Goal: Task Accomplishment & Management: Use online tool/utility

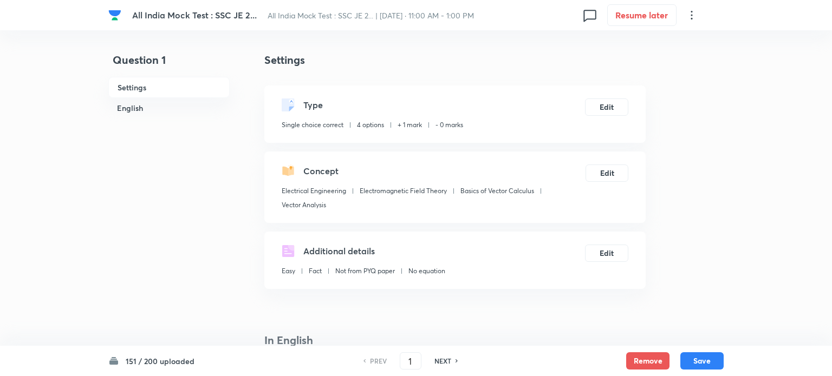
checkbox input "true"
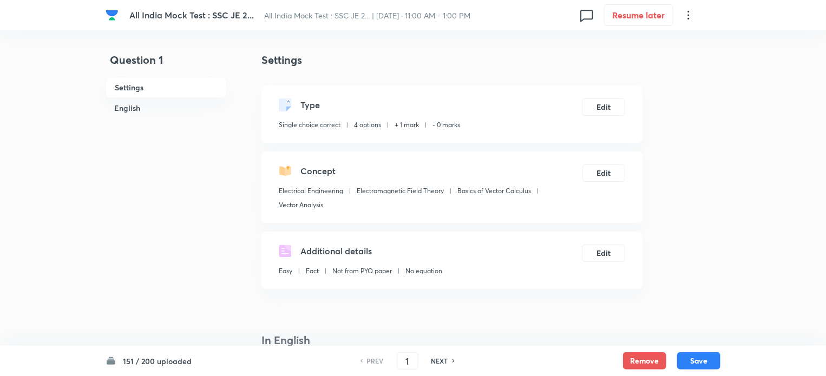
click at [451, 360] on div "NEXT" at bounding box center [441, 361] width 29 height 10
type input "2"
checkbox input "true"
click at [451, 360] on div "NEXT" at bounding box center [441, 361] width 29 height 10
type input "3"
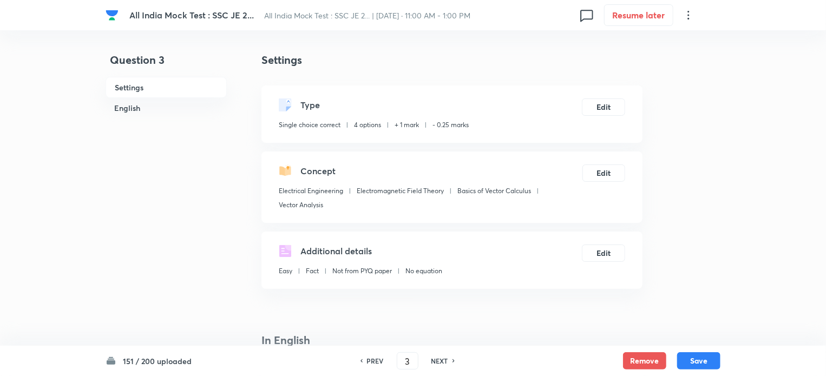
checkbox input "false"
checkbox input "true"
click at [451, 360] on div "NEXT" at bounding box center [441, 361] width 29 height 10
type input "4"
checkbox input "false"
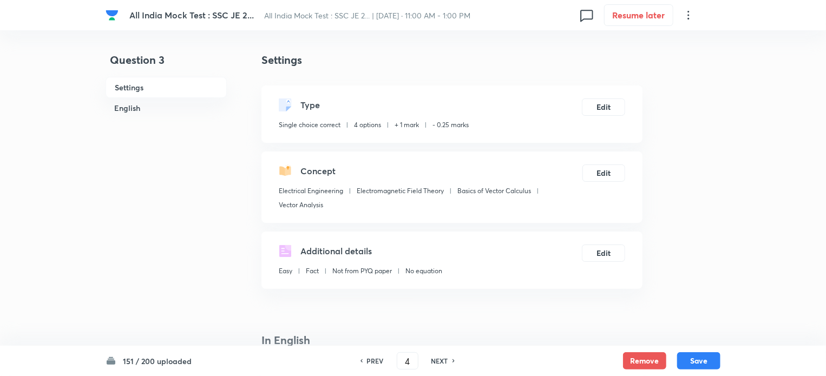
checkbox input "true"
click at [451, 360] on div "NEXT" at bounding box center [441, 361] width 29 height 10
type input "5"
checkbox input "false"
checkbox input "true"
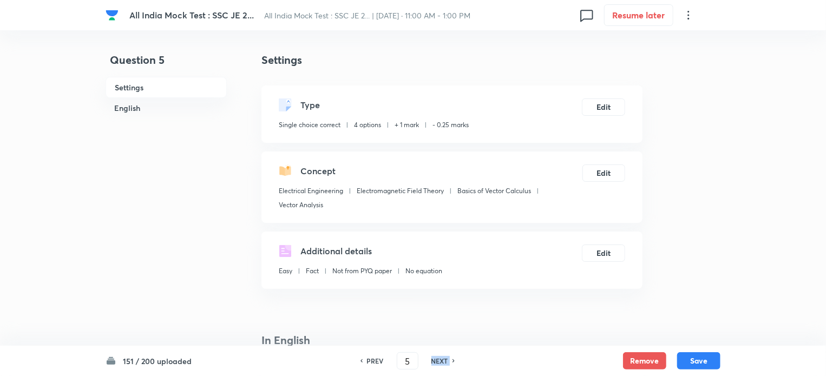
click at [451, 360] on div "NEXT" at bounding box center [441, 361] width 29 height 10
type input "6"
checkbox input "false"
checkbox input "true"
click at [451, 360] on div "NEXT" at bounding box center [441, 361] width 29 height 10
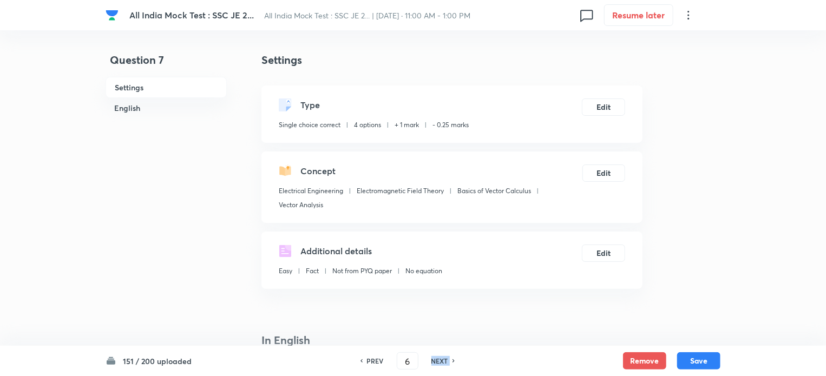
type input "7"
checkbox input "false"
checkbox input "true"
click at [451, 360] on div "NEXT" at bounding box center [441, 361] width 29 height 10
type input "8"
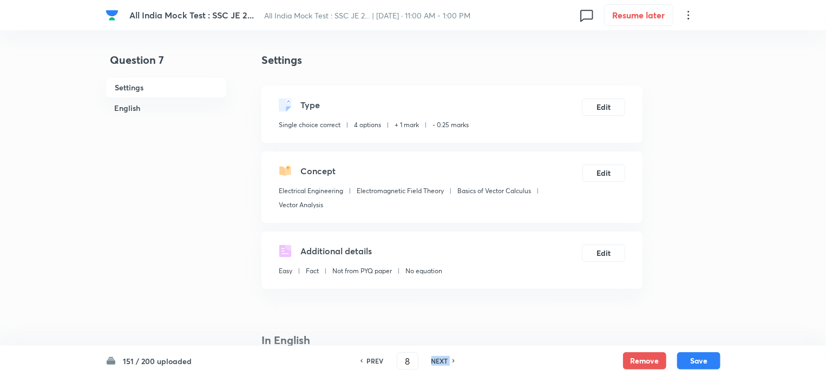
checkbox input "false"
checkbox input "true"
click at [451, 360] on div "NEXT" at bounding box center [441, 361] width 29 height 10
type input "9"
checkbox input "true"
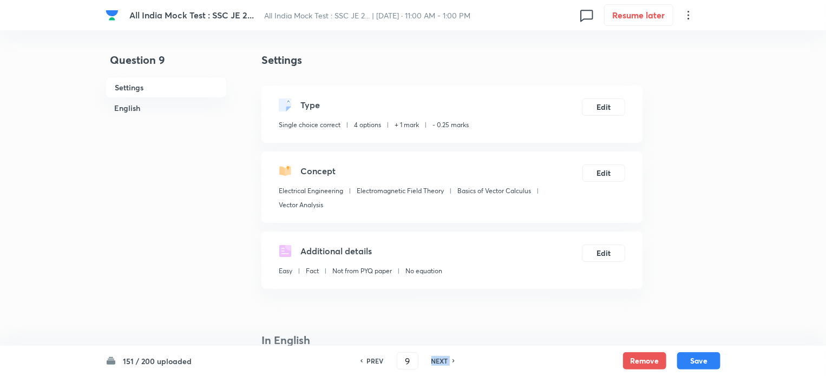
click at [451, 360] on div "NEXT" at bounding box center [441, 361] width 29 height 10
type input "10"
checkbox input "false"
checkbox input "true"
click at [451, 360] on div "NEXT" at bounding box center [441, 361] width 29 height 10
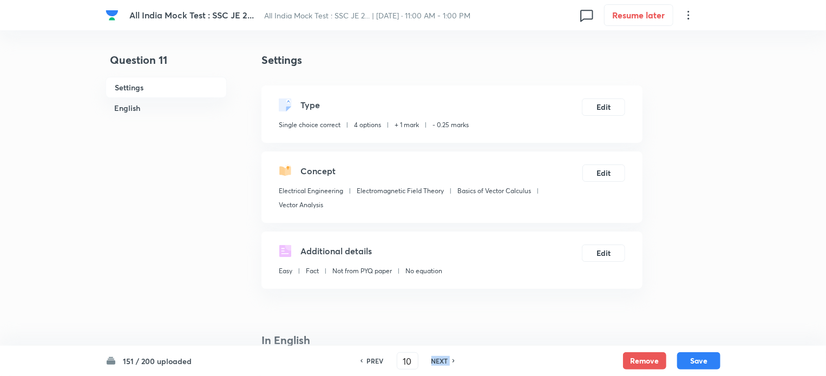
type input "11"
checkbox input "false"
checkbox input "true"
click at [451, 360] on div "NEXT" at bounding box center [441, 361] width 29 height 10
type input "12"
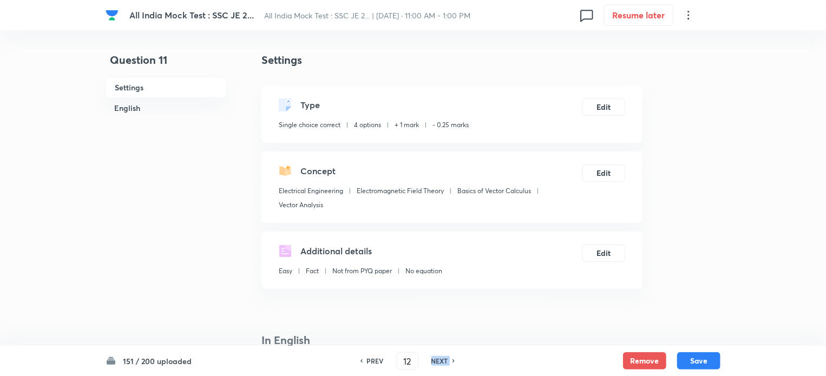
checkbox input "true"
click at [451, 360] on div "NEXT" at bounding box center [441, 361] width 29 height 10
type input "13"
checkbox input "false"
checkbox input "true"
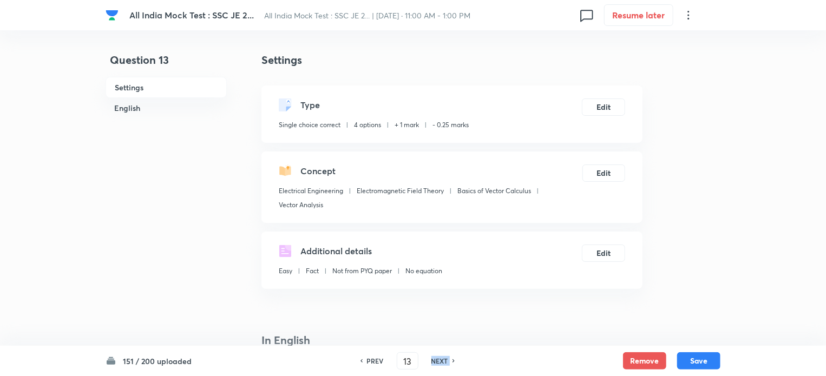
click at [451, 360] on div "NEXT" at bounding box center [441, 361] width 29 height 10
type input "14"
checkbox input "true"
click at [451, 360] on div "NEXT" at bounding box center [441, 361] width 29 height 10
type input "15"
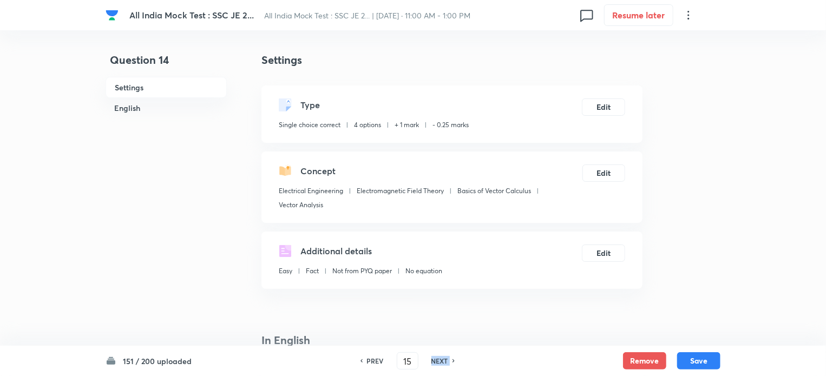
checkbox input "false"
checkbox input "true"
click at [451, 360] on div "NEXT" at bounding box center [441, 361] width 29 height 10
type input "16"
checkbox input "false"
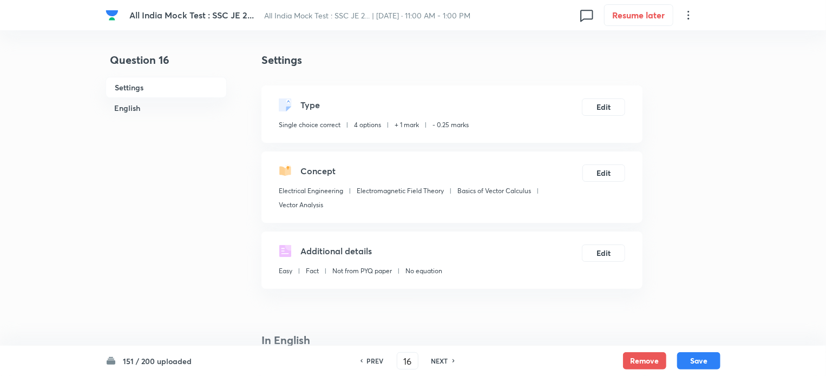
checkbox input "true"
click at [451, 360] on div "NEXT" at bounding box center [441, 361] width 29 height 10
type input "17"
checkbox input "true"
checkbox input "false"
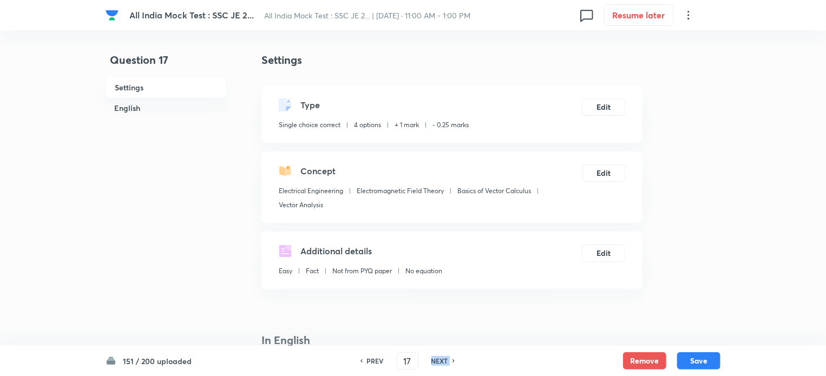
click at [451, 360] on div "NEXT" at bounding box center [441, 361] width 29 height 10
type input "18"
checkbox input "false"
checkbox input "true"
click at [451, 360] on div "NEXT" at bounding box center [441, 361] width 29 height 10
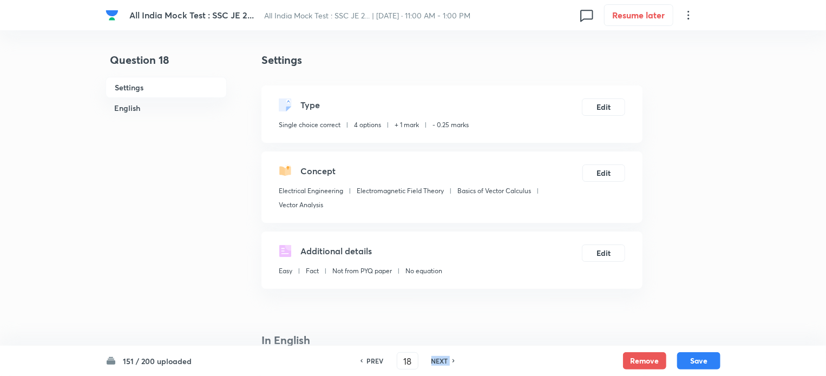
type input "19"
checkbox input "false"
checkbox input "true"
click at [451, 360] on div "NEXT" at bounding box center [441, 361] width 29 height 10
type input "20"
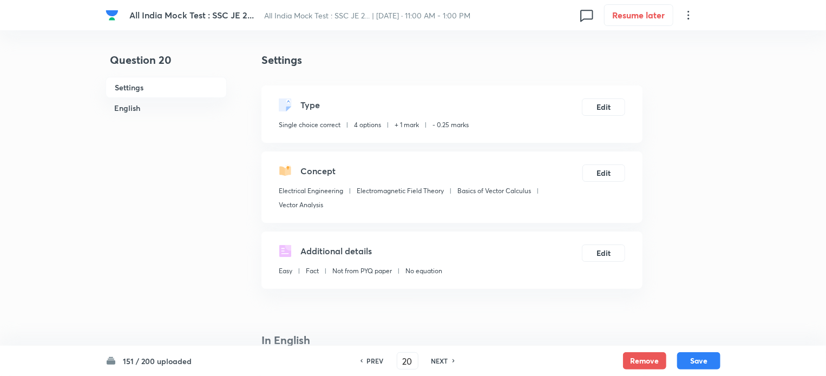
checkbox input "true"
click at [451, 360] on div "NEXT" at bounding box center [441, 361] width 29 height 10
type input "21"
checkbox input "false"
checkbox input "true"
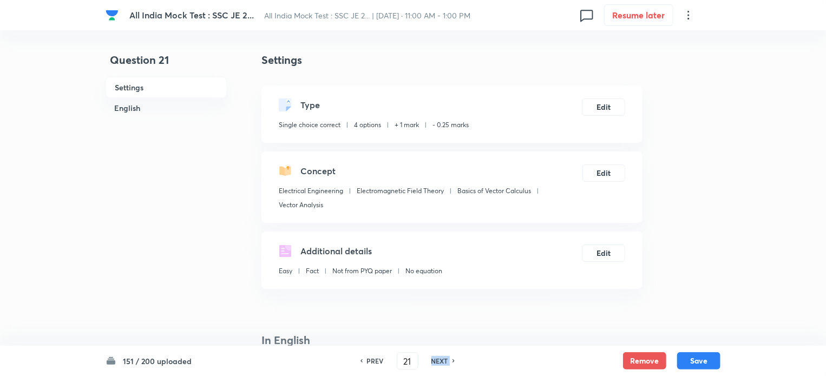
click at [451, 360] on div "NEXT" at bounding box center [441, 361] width 29 height 10
type input "22"
checkbox input "false"
checkbox input "true"
click at [451, 360] on div "NEXT" at bounding box center [441, 361] width 29 height 10
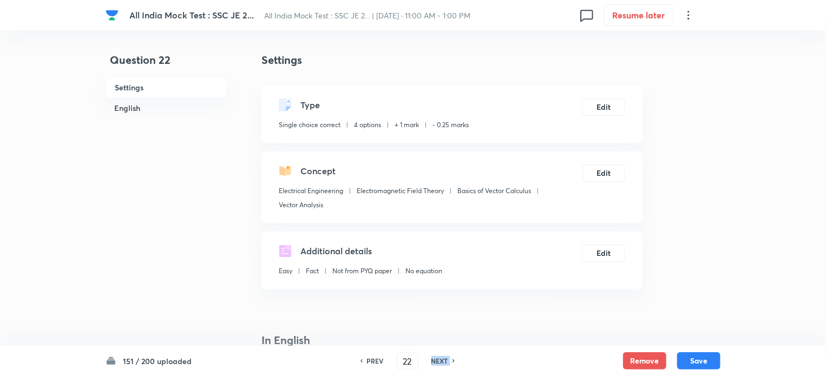
click at [451, 360] on div "NEXT" at bounding box center [441, 361] width 29 height 10
type input "24"
checkbox input "false"
checkbox input "true"
click at [451, 360] on div "NEXT" at bounding box center [441, 361] width 29 height 10
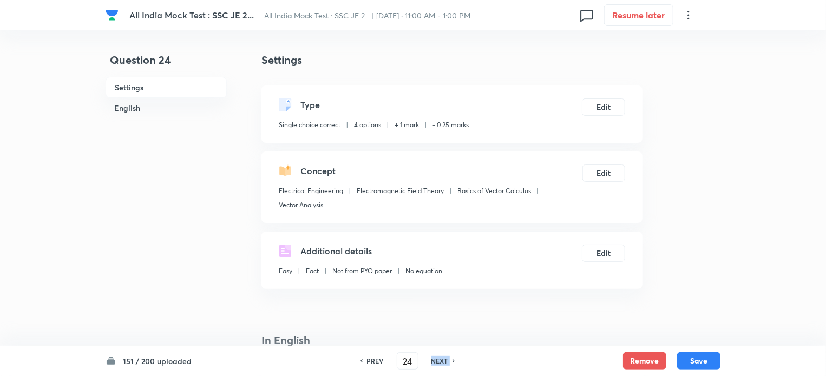
type input "25"
checkbox input "false"
checkbox input "true"
click at [451, 360] on div "NEXT" at bounding box center [441, 361] width 29 height 10
type input "26"
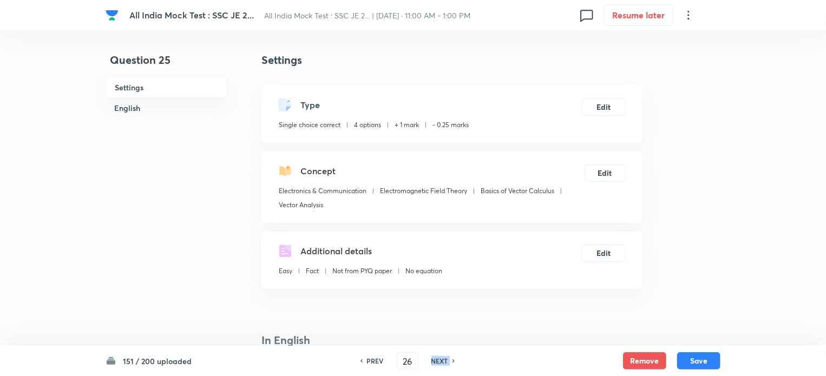
checkbox input "false"
checkbox input "true"
click at [451, 360] on div "NEXT" at bounding box center [441, 361] width 29 height 10
type input "27"
checkbox input "false"
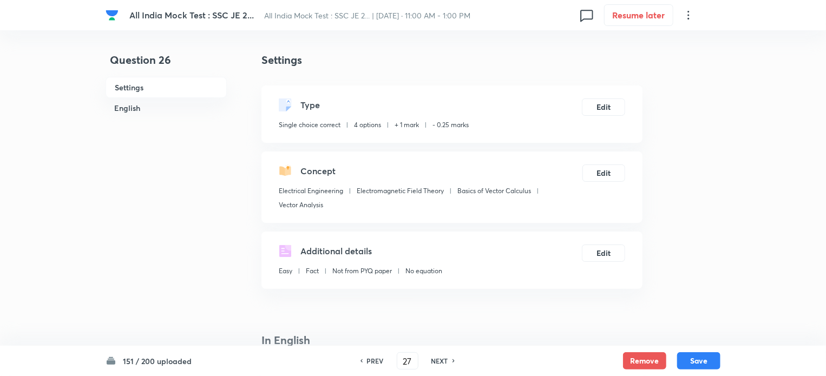
checkbox input "true"
click at [451, 360] on div "NEXT" at bounding box center [441, 361] width 29 height 10
type input "28"
checkbox input "true"
click at [450, 360] on div "NEXT" at bounding box center [441, 361] width 29 height 10
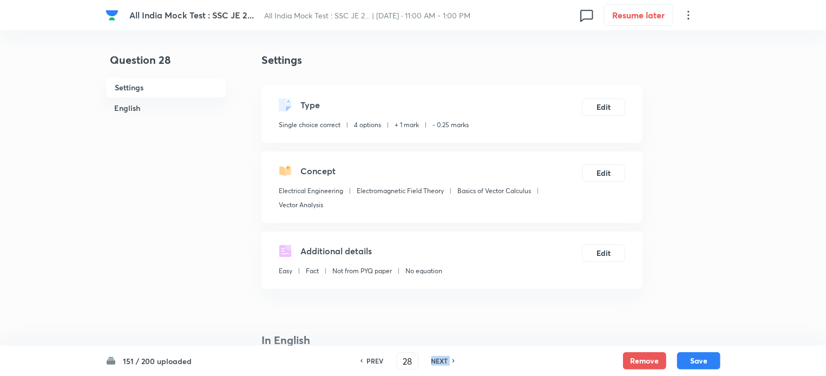
type input "29"
checkbox input "false"
checkbox input "true"
click at [450, 360] on div "NEXT" at bounding box center [441, 361] width 29 height 10
type input "30"
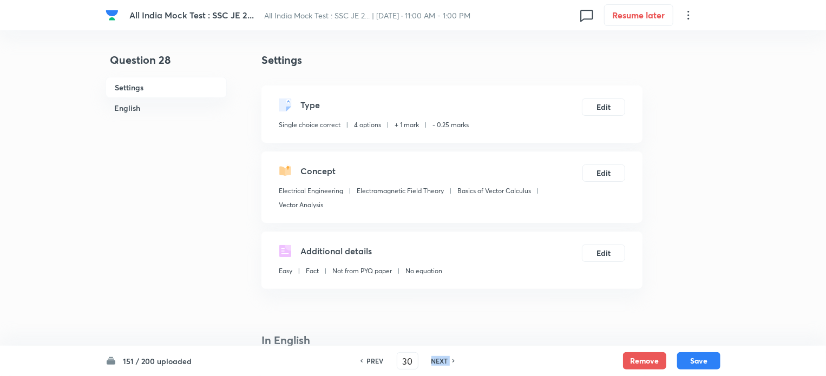
checkbox input "false"
checkbox input "true"
click at [450, 360] on div "NEXT" at bounding box center [441, 361] width 29 height 10
type input "31"
checkbox input "false"
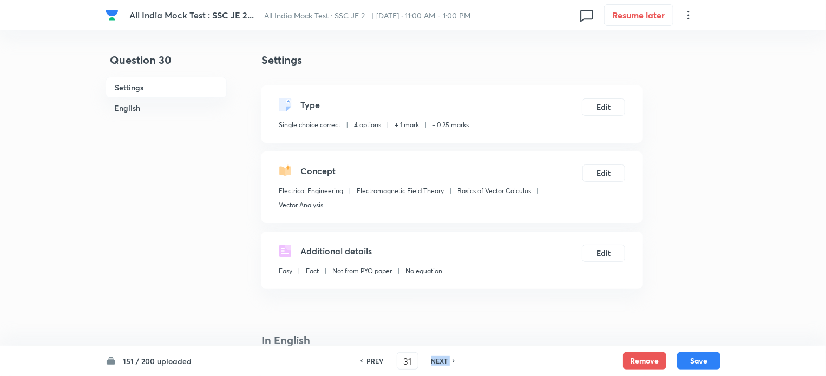
checkbox input "true"
click at [450, 360] on div "NEXT" at bounding box center [441, 361] width 29 height 10
type input "32"
checkbox input "false"
checkbox input "true"
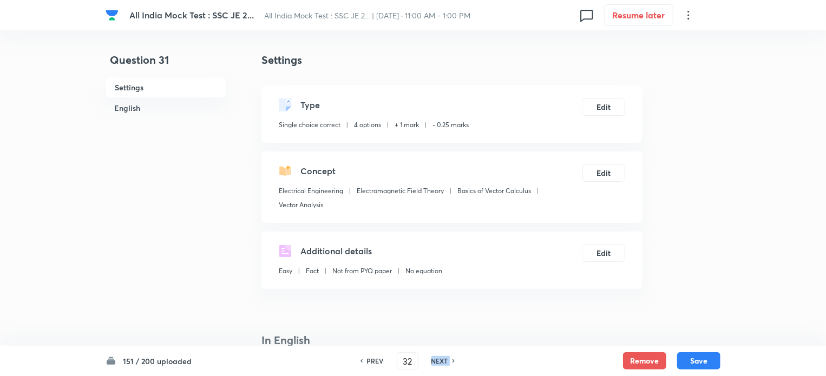
click at [450, 360] on div "NEXT" at bounding box center [441, 361] width 29 height 10
type input "33"
checkbox input "true"
click at [450, 360] on div "NEXT" at bounding box center [441, 361] width 29 height 10
type input "34"
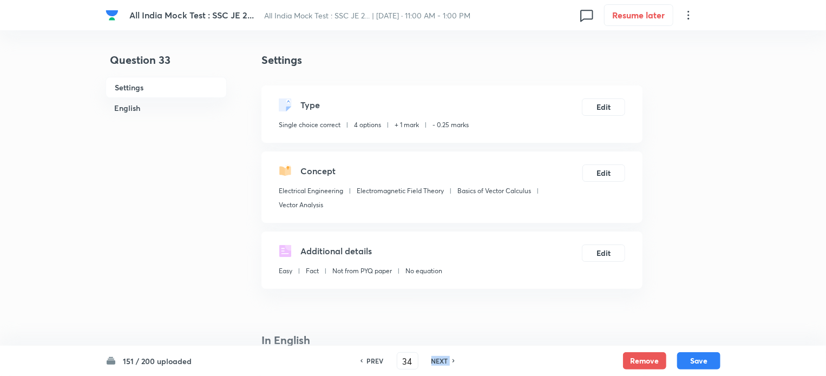
checkbox input "false"
checkbox input "true"
click at [450, 360] on div "NEXT" at bounding box center [441, 361] width 29 height 10
type input "35"
checkbox input "true"
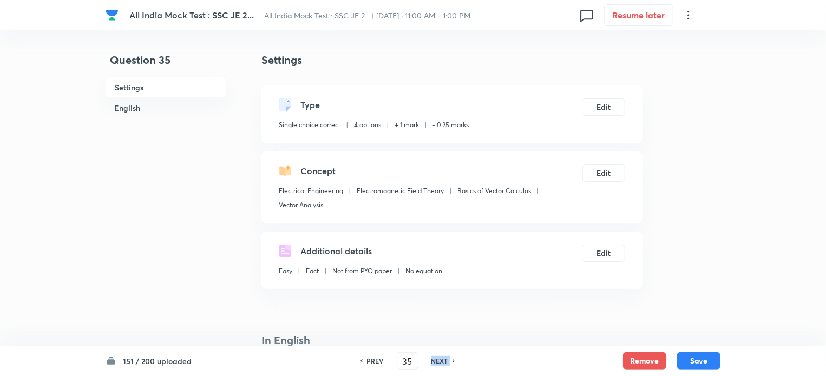
click at [450, 360] on div "NEXT" at bounding box center [441, 361] width 29 height 10
type input "36"
checkbox input "false"
checkbox input "true"
click at [450, 360] on div "NEXT" at bounding box center [441, 361] width 29 height 10
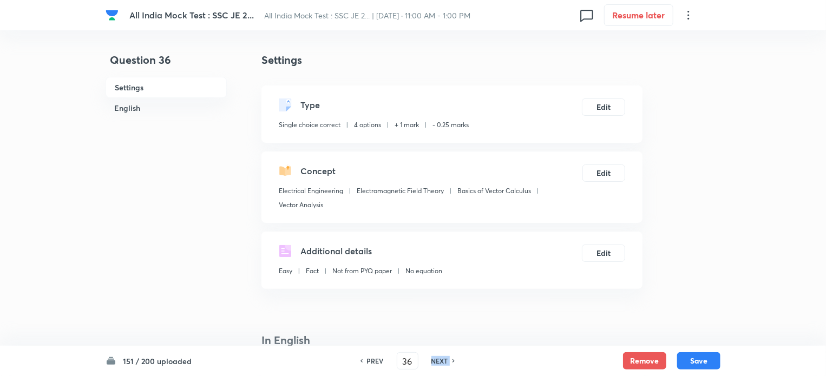
type input "37"
checkbox input "false"
checkbox input "true"
click at [450, 360] on div "NEXT" at bounding box center [441, 361] width 29 height 10
type input "38"
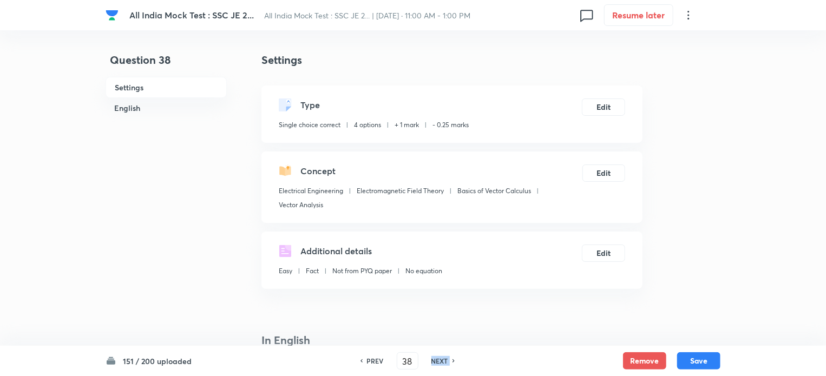
checkbox input "false"
checkbox input "true"
click at [450, 360] on div "NEXT" at bounding box center [441, 361] width 29 height 10
type input "39"
checkbox input "false"
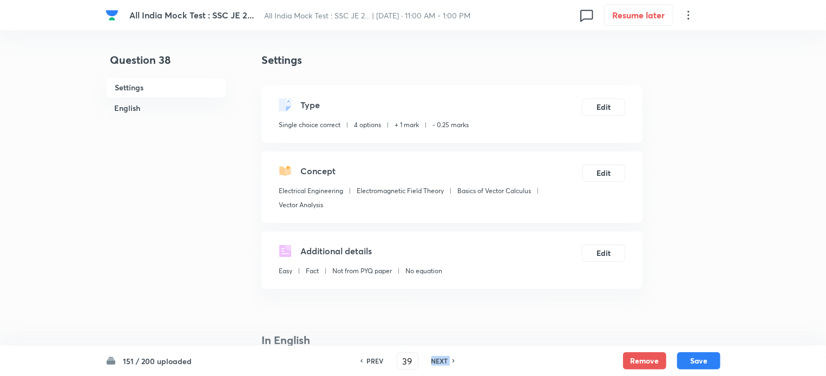
checkbox input "true"
click at [450, 360] on div "NEXT" at bounding box center [441, 361] width 29 height 10
type input "40"
checkbox input "false"
click at [450, 360] on div "NEXT" at bounding box center [441, 361] width 29 height 10
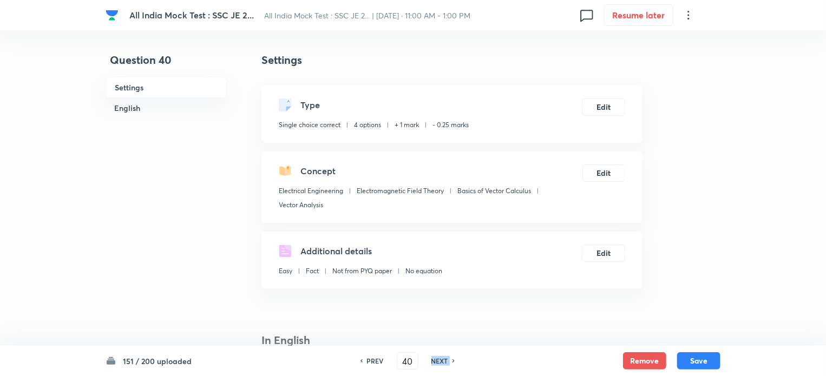
checkbox input "false"
type input "41"
checkbox input "true"
click at [450, 360] on div "NEXT" at bounding box center [441, 361] width 29 height 10
type input "42"
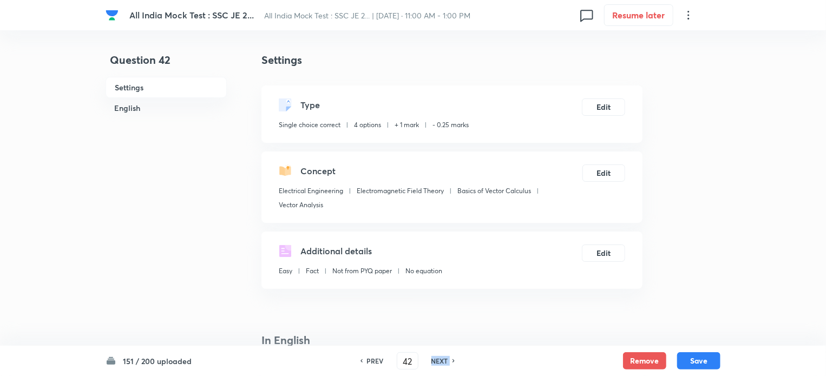
checkbox input "false"
checkbox input "true"
click at [450, 360] on div "NEXT" at bounding box center [441, 361] width 29 height 10
type input "43"
checkbox input "true"
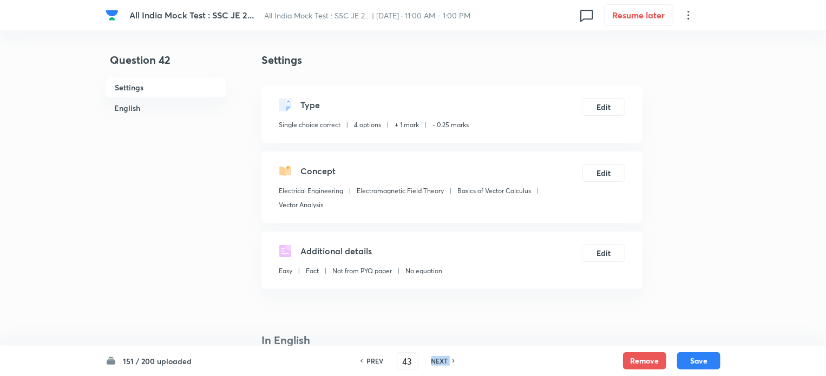
checkbox input "false"
click at [450, 360] on div "NEXT" at bounding box center [441, 361] width 29 height 10
type input "44"
checkbox input "true"
click at [450, 360] on div "NEXT" at bounding box center [441, 361] width 29 height 10
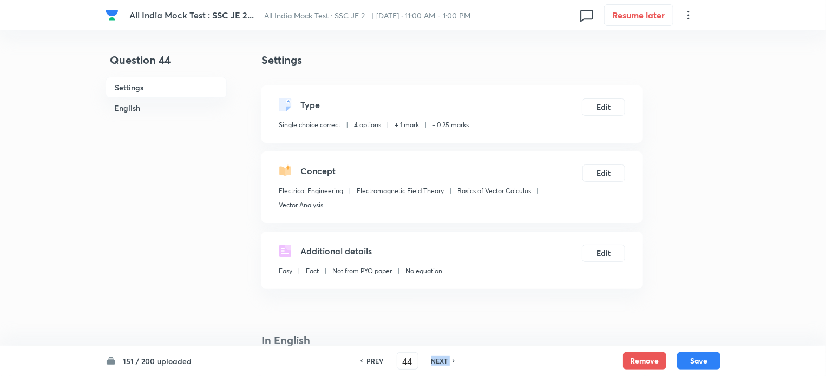
type input "45"
checkbox input "false"
checkbox input "true"
click at [450, 360] on div "NEXT" at bounding box center [441, 361] width 29 height 10
type input "46"
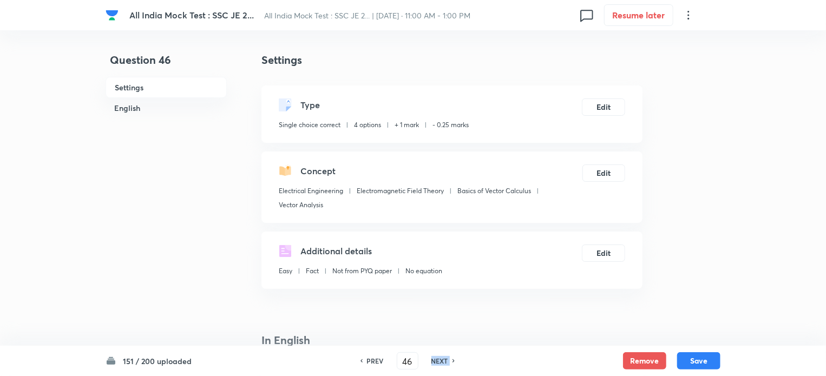
checkbox input "false"
checkbox input "true"
click at [450, 360] on div "NEXT" at bounding box center [441, 361] width 29 height 10
type input "47"
checkbox input "false"
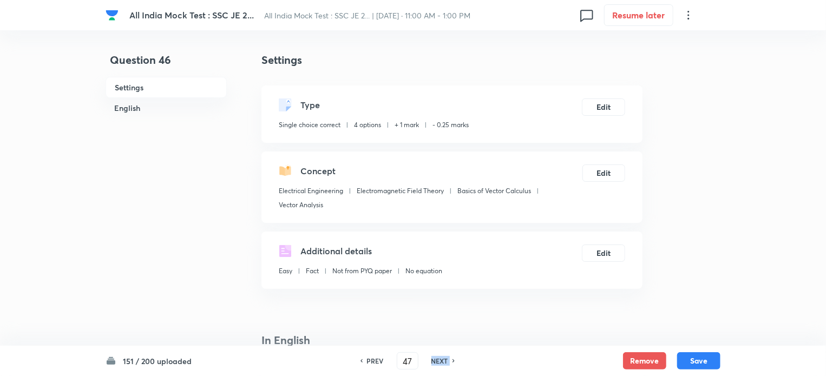
checkbox input "true"
click at [450, 360] on div "NEXT" at bounding box center [441, 361] width 29 height 10
type input "48"
checkbox input "false"
checkbox input "true"
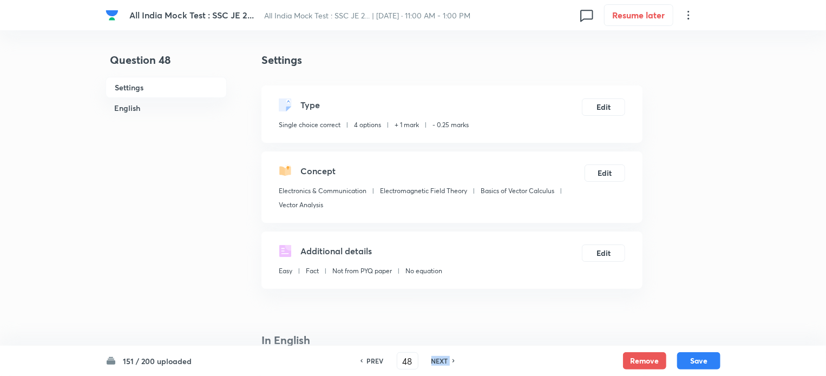
click at [450, 360] on div "NEXT" at bounding box center [441, 361] width 29 height 10
type input "49"
checkbox input "false"
checkbox input "true"
click at [450, 360] on div "NEXT" at bounding box center [441, 361] width 29 height 10
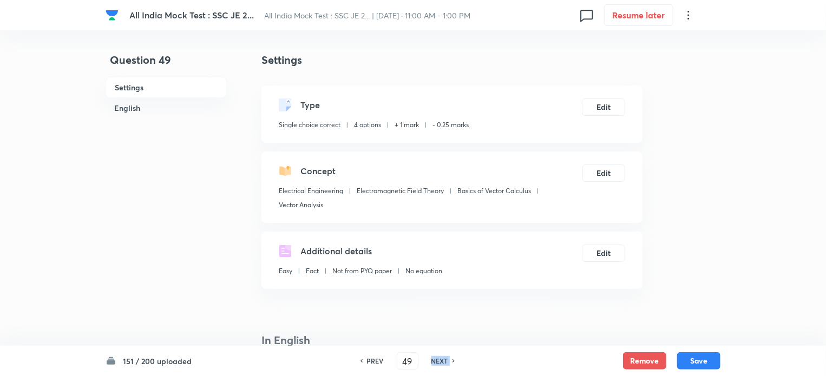
type input "50"
checkbox input "false"
checkbox input "true"
click at [450, 360] on div "NEXT" at bounding box center [441, 361] width 29 height 10
type input "51"
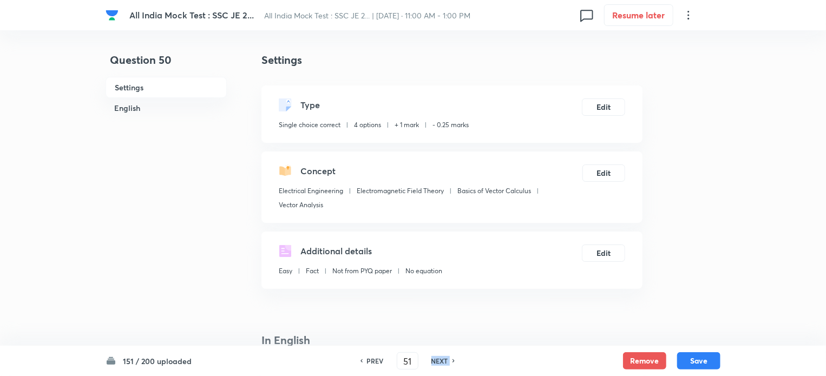
checkbox input "false"
checkbox input "true"
click at [450, 360] on div "NEXT" at bounding box center [441, 361] width 29 height 10
type input "52"
checkbox input "false"
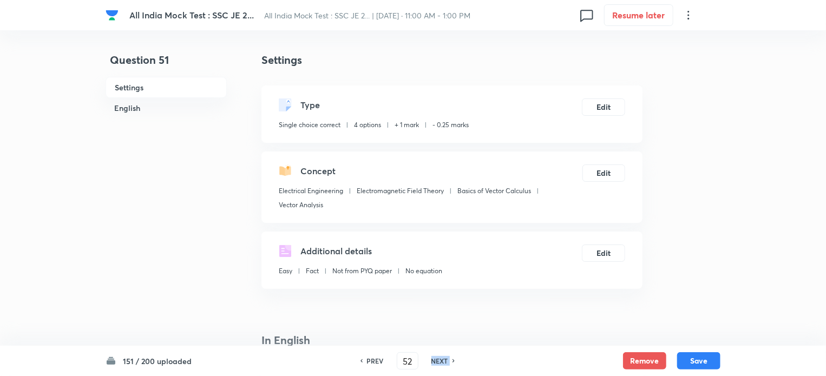
checkbox input "true"
click at [450, 360] on div "NEXT" at bounding box center [441, 361] width 29 height 10
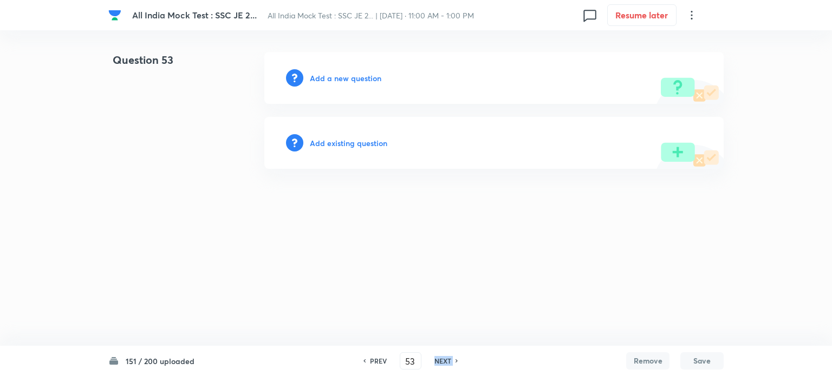
click at [450, 360] on h6 "NEXT" at bounding box center [442, 361] width 17 height 10
click at [450, 361] on h6 "NEXT" at bounding box center [442, 361] width 17 height 10
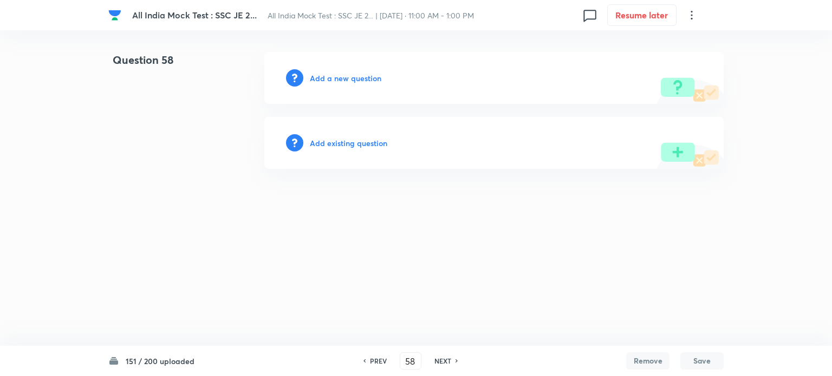
click at [450, 361] on h6 "NEXT" at bounding box center [442, 361] width 17 height 10
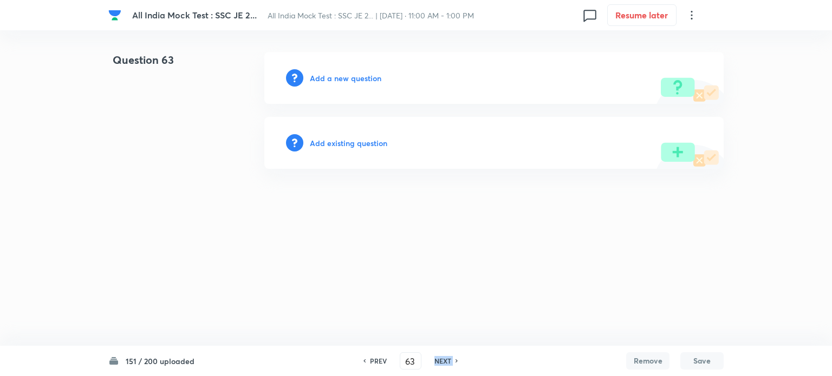
click at [450, 361] on h6 "NEXT" at bounding box center [442, 361] width 17 height 10
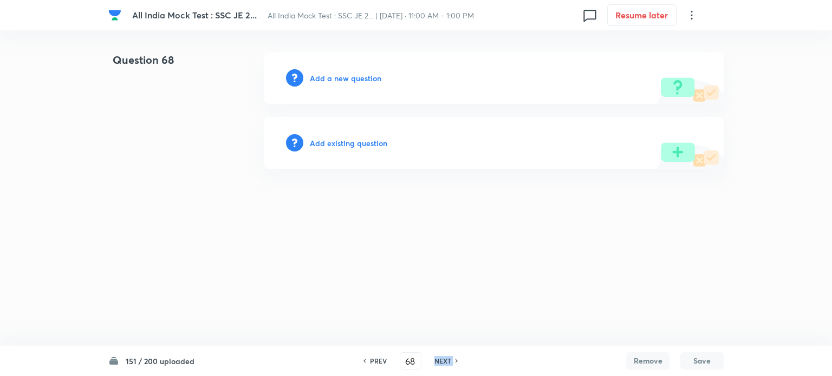
click at [450, 361] on h6 "NEXT" at bounding box center [442, 361] width 17 height 10
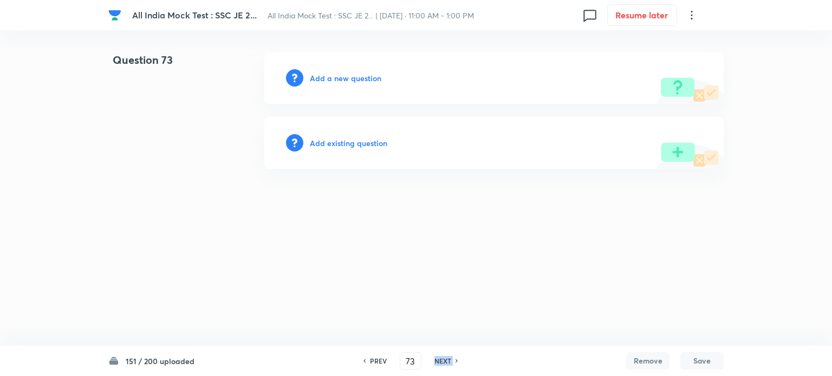
click at [450, 361] on h6 "NEXT" at bounding box center [442, 361] width 17 height 10
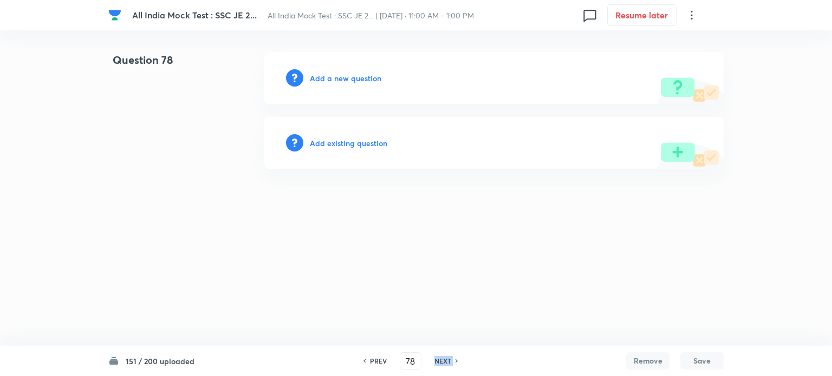
click at [450, 361] on h6 "NEXT" at bounding box center [442, 361] width 17 height 10
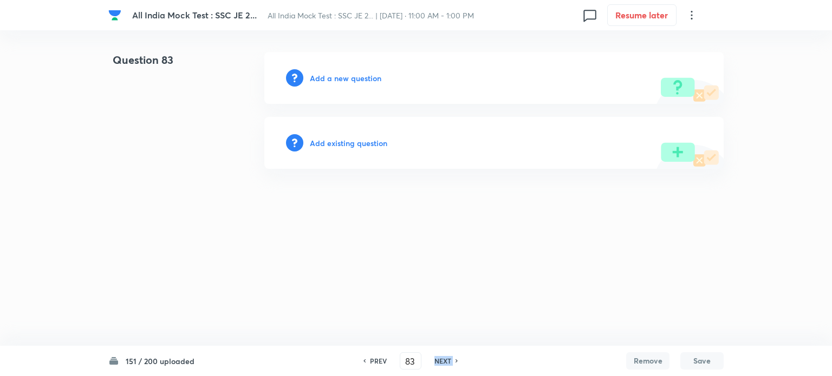
click at [450, 361] on h6 "NEXT" at bounding box center [442, 361] width 17 height 10
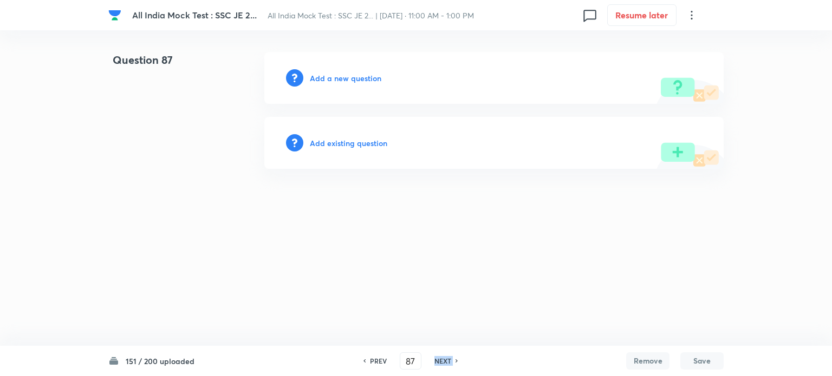
type input "88"
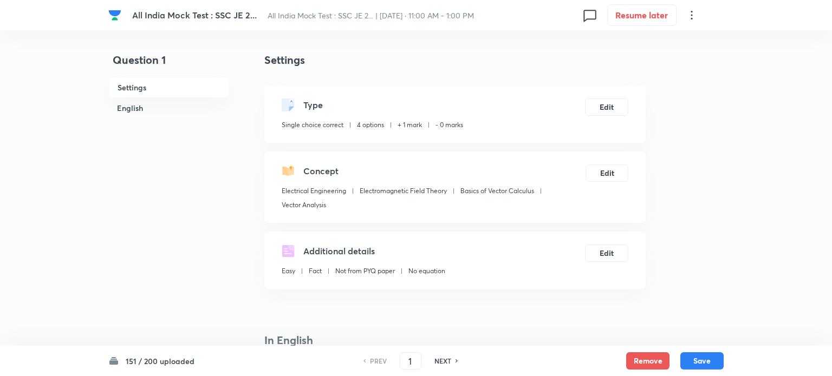
checkbox input "true"
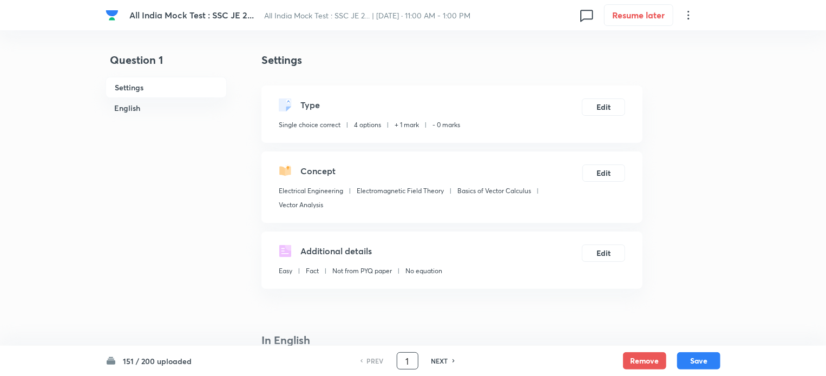
click at [414, 361] on input "1" at bounding box center [408, 361] width 21 height 19
type input "101"
checkbox input "false"
checkbox input "true"
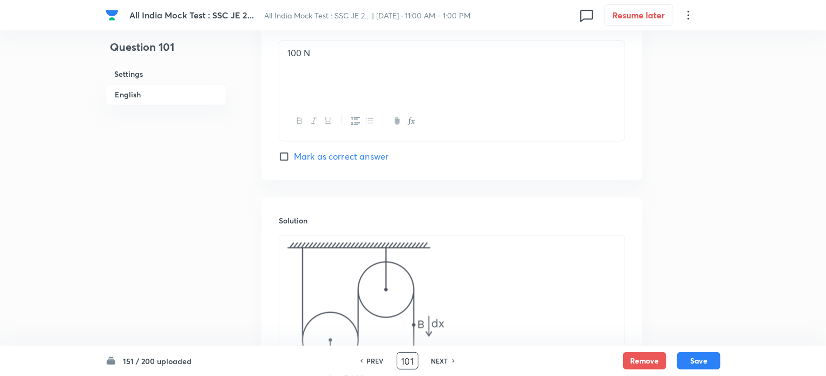
scroll to position [1494, 0]
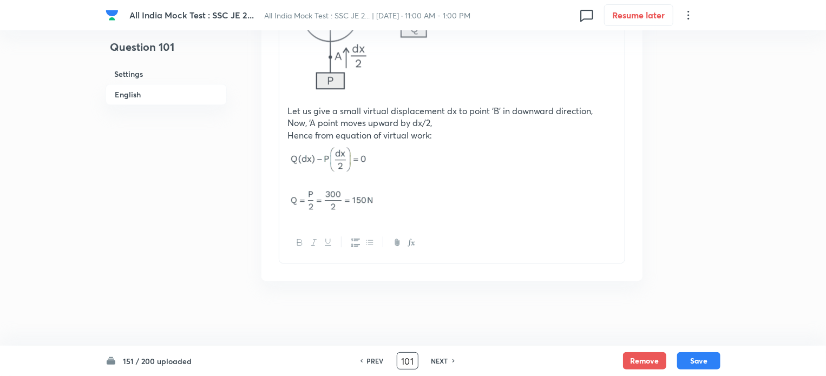
click at [450, 361] on div "NEXT" at bounding box center [441, 361] width 29 height 10
type input "102"
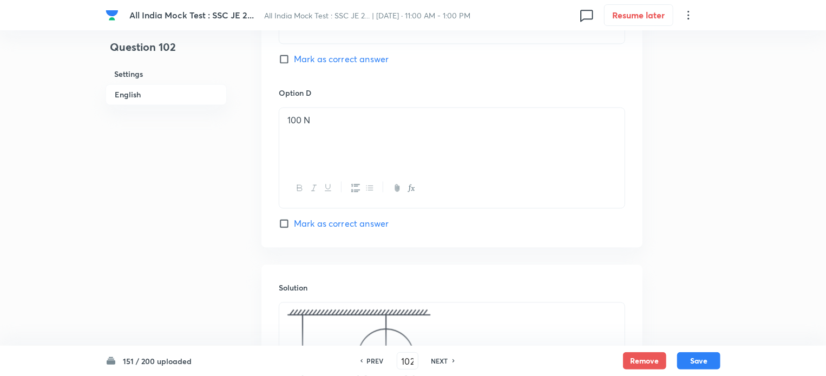
checkbox input "true"
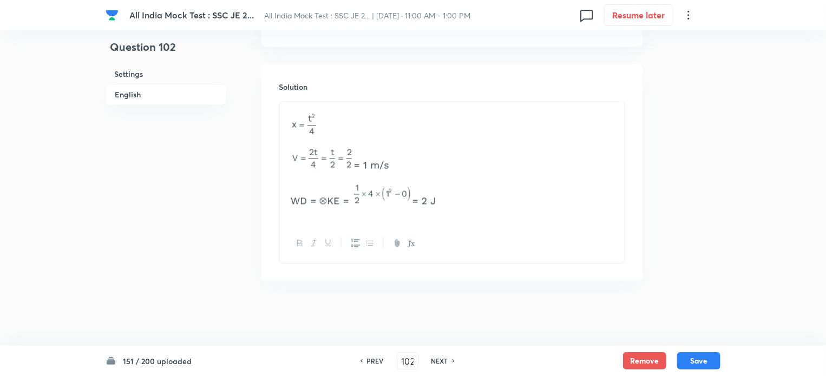
click at [450, 361] on div "NEXT" at bounding box center [441, 361] width 29 height 10
type input "103"
checkbox input "true"
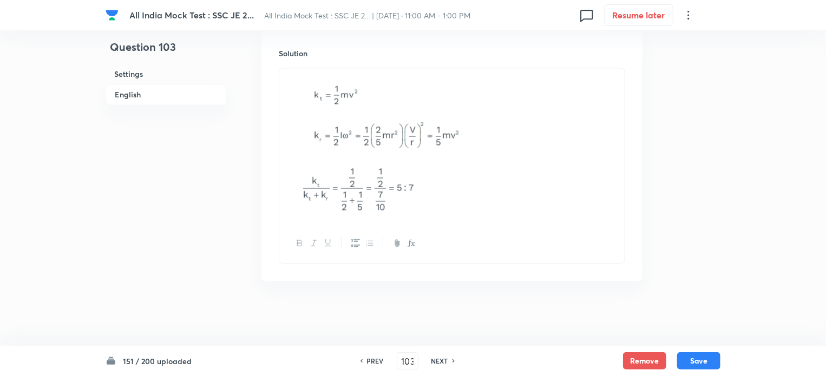
click at [450, 361] on div "NEXT" at bounding box center [441, 361] width 29 height 10
type input "104"
checkbox input "false"
checkbox input "true"
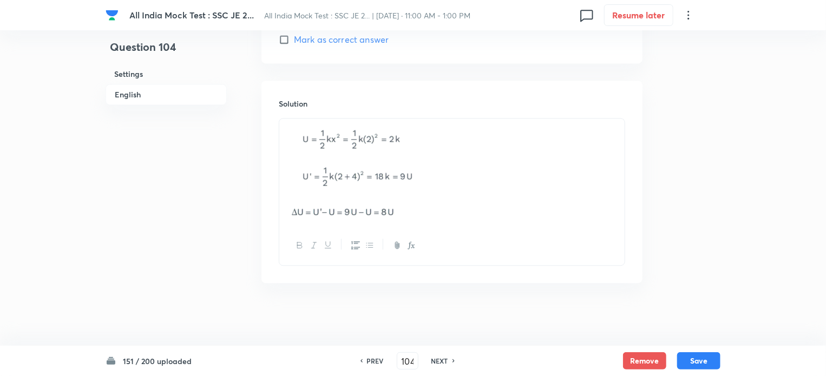
click at [450, 361] on div "NEXT" at bounding box center [441, 361] width 29 height 10
type input "105"
checkbox input "false"
checkbox input "true"
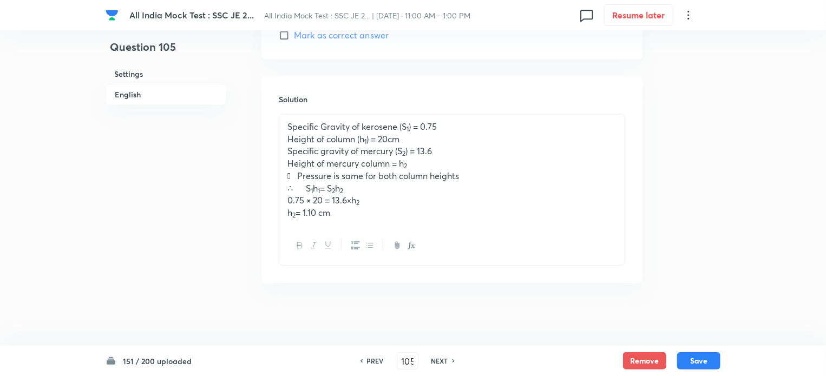
click at [450, 361] on div "NEXT" at bounding box center [441, 361] width 29 height 10
type input "106"
checkbox input "false"
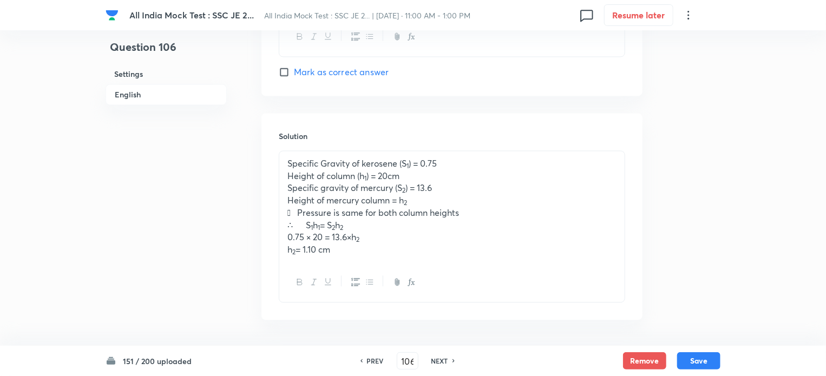
checkbox input "true"
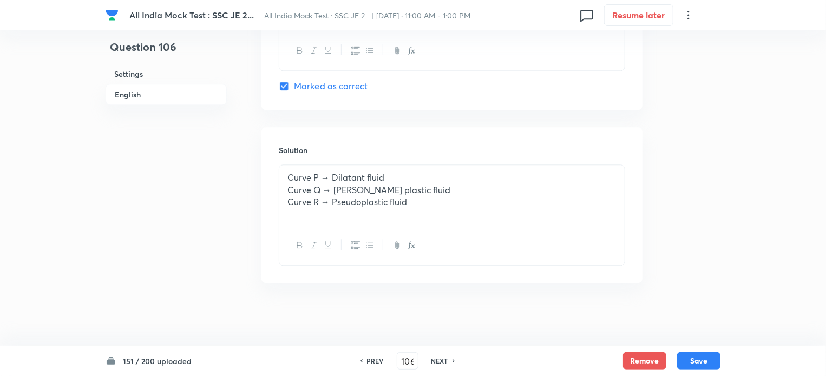
click at [450, 361] on div "NEXT" at bounding box center [441, 361] width 29 height 10
type input "107"
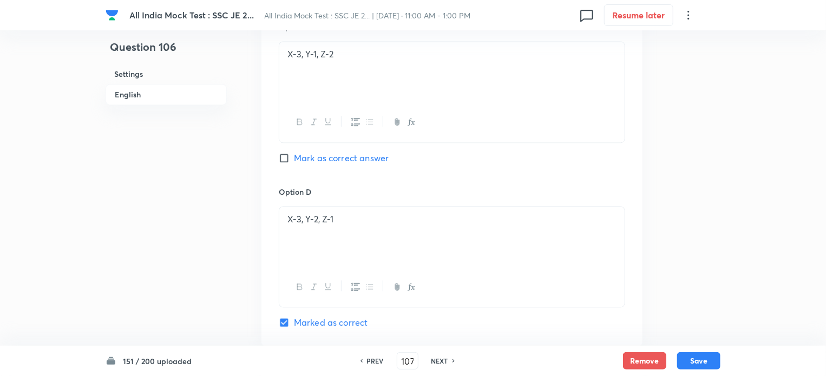
checkbox input "false"
checkbox input "true"
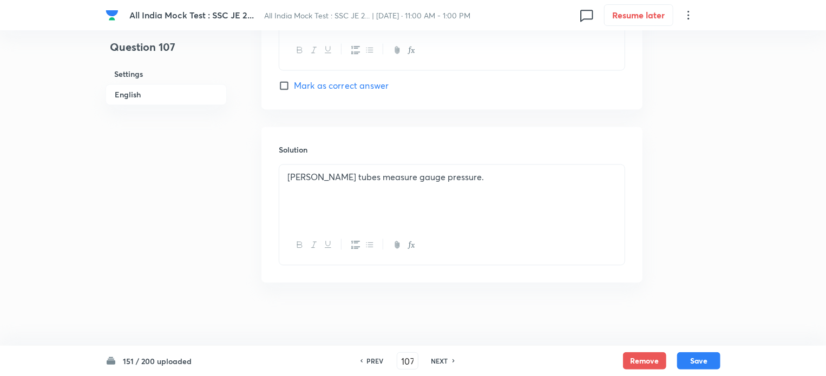
click at [450, 361] on div "NEXT" at bounding box center [441, 361] width 29 height 10
type input "108"
checkbox input "true"
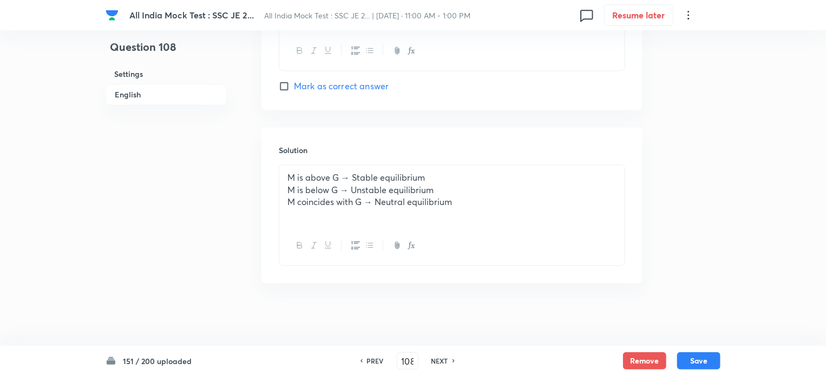
click at [450, 361] on div "NEXT" at bounding box center [441, 361] width 29 height 10
type input "109"
checkbox input "false"
checkbox input "true"
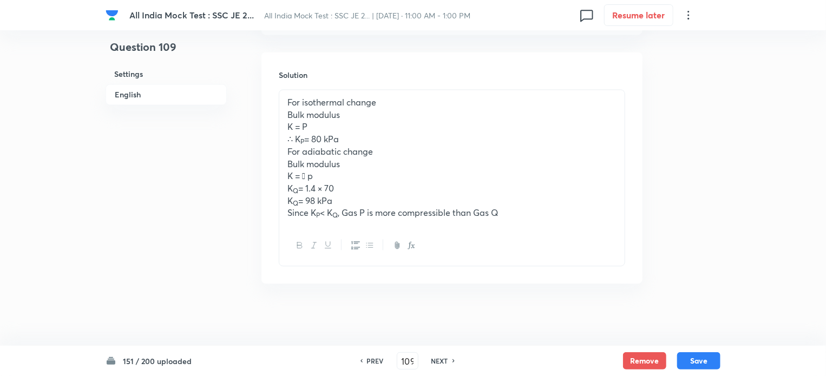
click at [450, 361] on div "NEXT" at bounding box center [441, 361] width 29 height 10
type input "110"
checkbox input "false"
checkbox input "true"
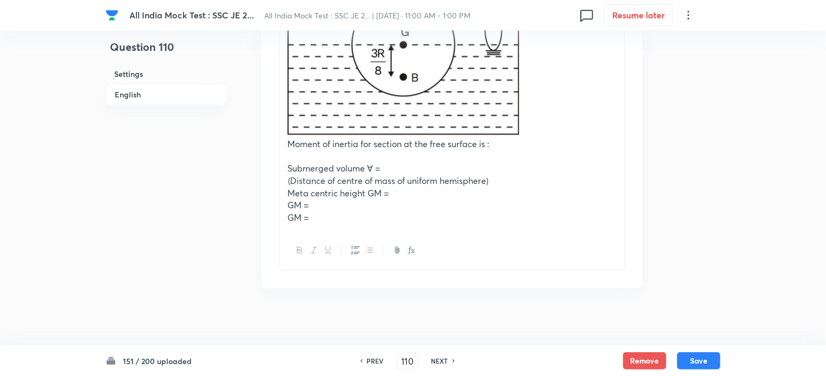
scroll to position [1399, 0]
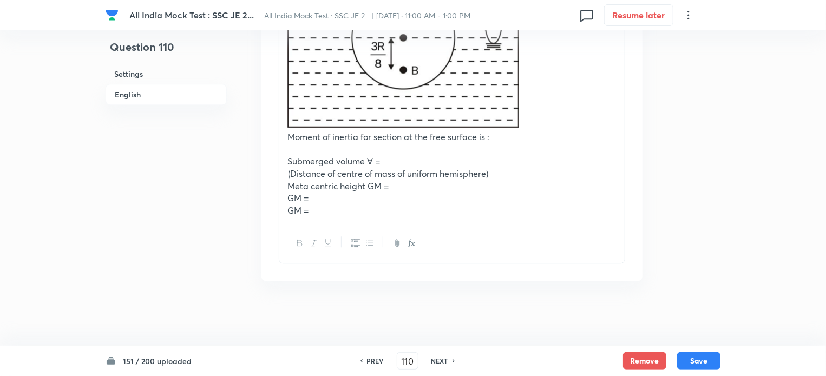
click at [450, 361] on div "NEXT" at bounding box center [441, 361] width 29 height 10
type input "111"
checkbox input "false"
checkbox input "true"
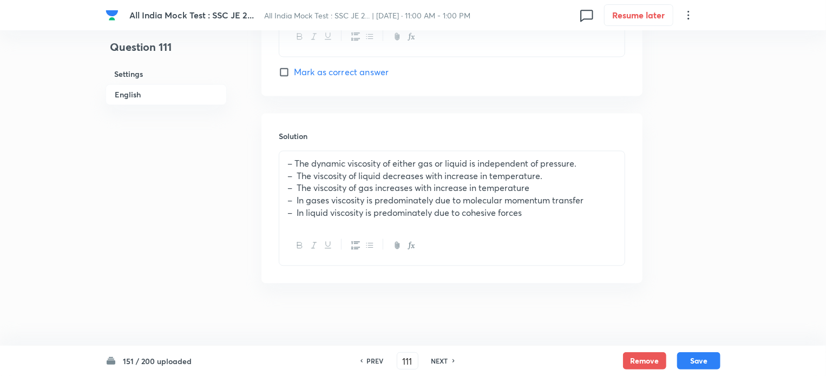
click at [450, 361] on div "NEXT" at bounding box center [441, 361] width 29 height 10
type input "112"
checkbox input "true"
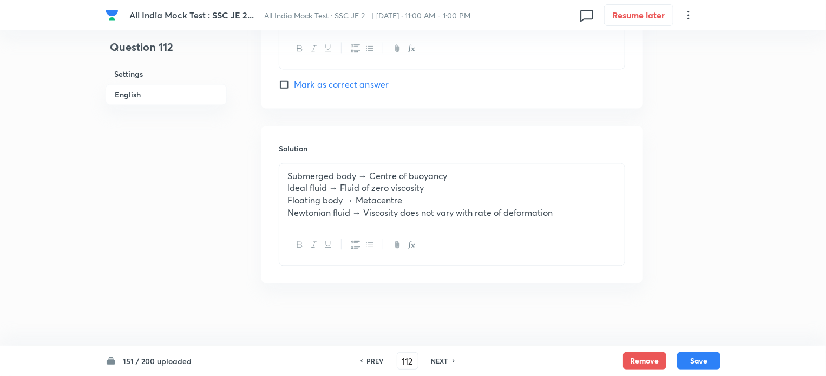
click at [450, 361] on div "NEXT" at bounding box center [441, 361] width 29 height 10
type input "113"
checkbox input "false"
checkbox input "true"
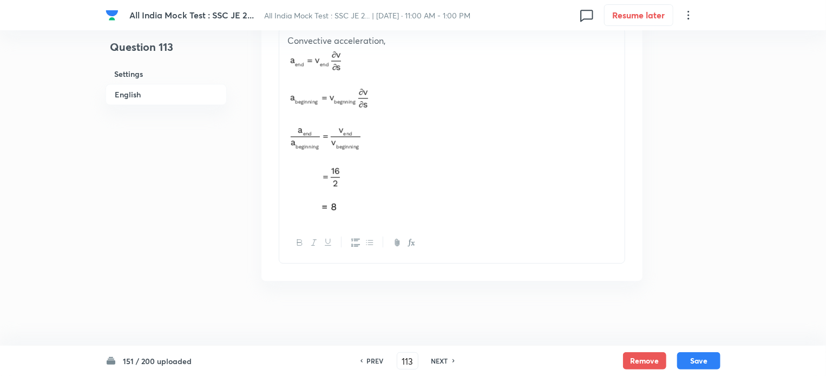
click at [450, 361] on div "NEXT" at bounding box center [441, 361] width 29 height 10
type input "114"
checkbox input "false"
checkbox input "true"
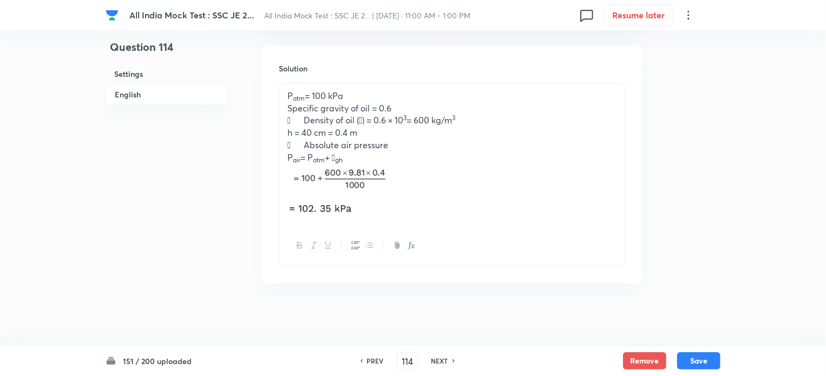
click at [450, 361] on div "NEXT" at bounding box center [441, 361] width 29 height 10
type input "115"
checkbox input "false"
checkbox input "true"
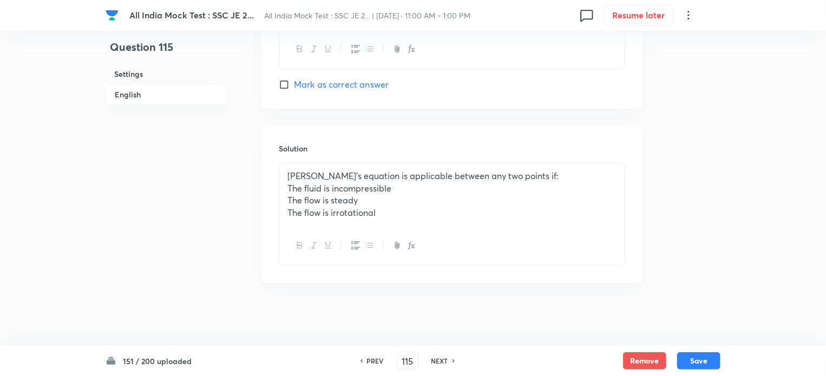
click at [364, 366] on div "PREV" at bounding box center [374, 361] width 29 height 10
type input "114"
checkbox input "false"
checkbox input "true"
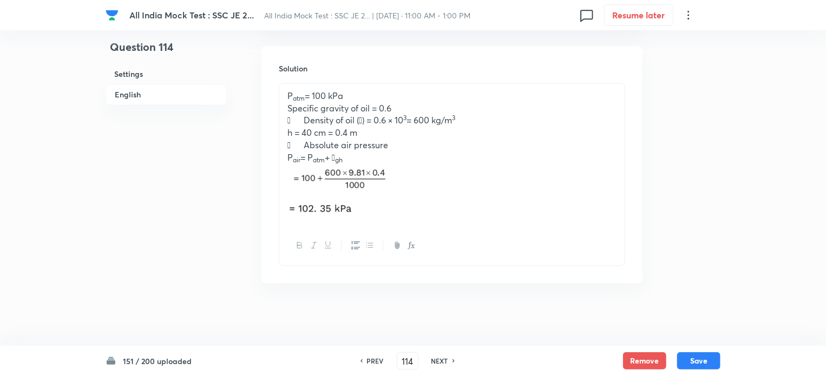
click at [362, 120] on p " Density of oil () = 0.6 × 10 3 = 600 kg/m 3" at bounding box center [452, 120] width 329 height 12
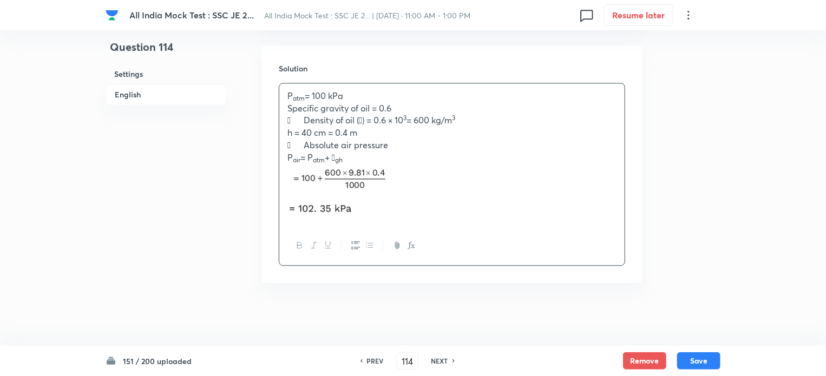
click at [364, 119] on p " Density of oil () = 0.6 × 10 3 = 600 kg/m 3" at bounding box center [452, 120] width 329 height 12
click at [450, 359] on div "NEXT" at bounding box center [441, 361] width 29 height 10
type input "115"
checkbox input "false"
checkbox input "true"
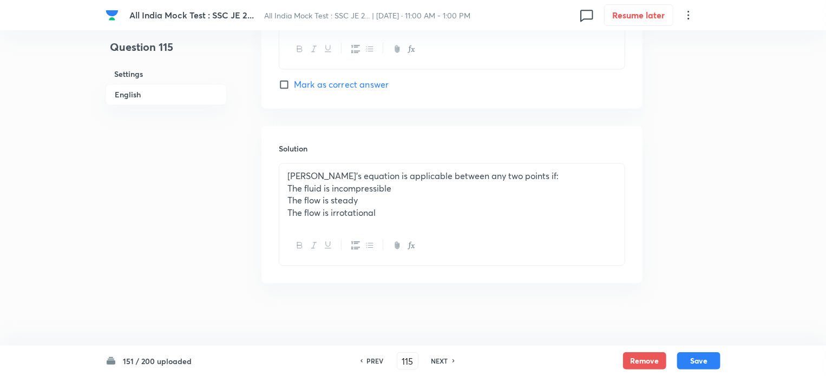
click at [450, 359] on div "NEXT" at bounding box center [441, 361] width 29 height 10
type input "116"
checkbox input "true"
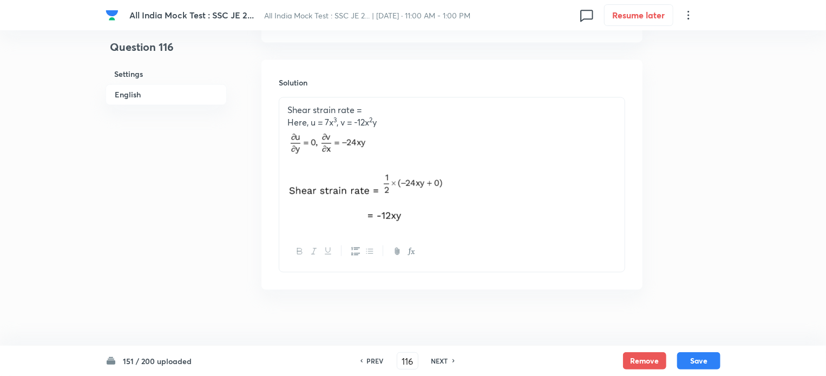
click at [450, 359] on div "NEXT" at bounding box center [441, 361] width 29 height 10
type input "117"
checkbox input "false"
checkbox input "true"
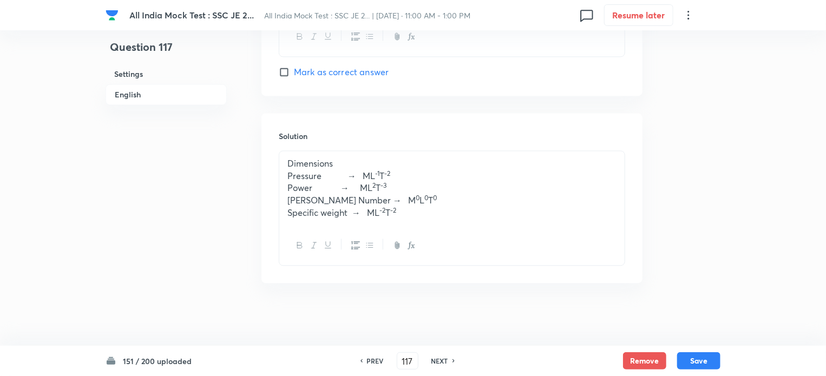
click at [450, 359] on div "NEXT" at bounding box center [441, 361] width 29 height 10
type input "118"
checkbox input "false"
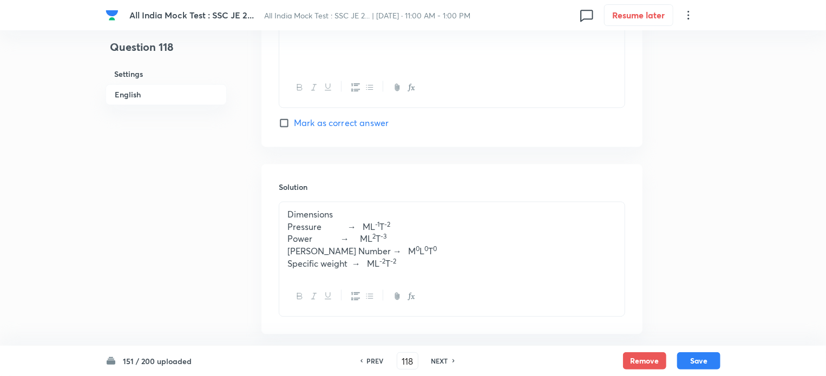
checkbox input "true"
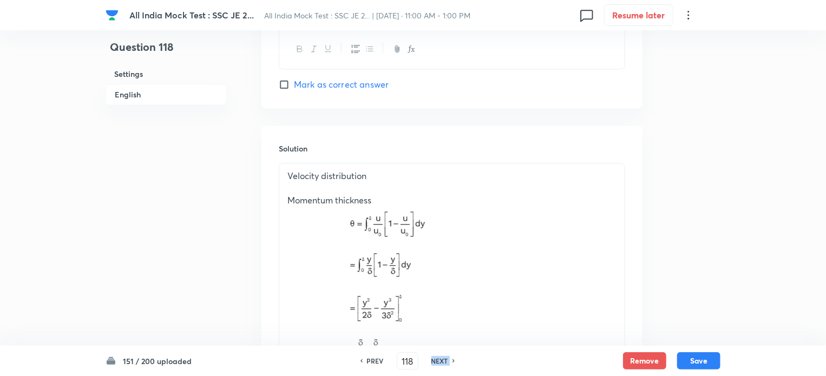
click at [450, 359] on div "NEXT" at bounding box center [441, 361] width 29 height 10
type input "119"
checkbox input "false"
checkbox input "true"
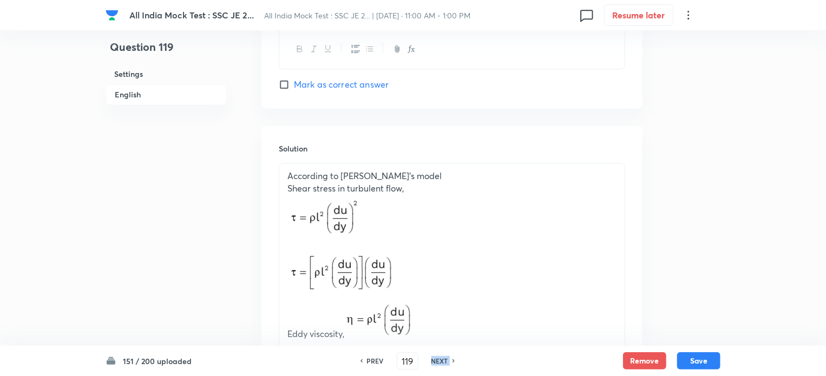
click at [450, 359] on div "NEXT" at bounding box center [441, 361] width 29 height 10
type input "120"
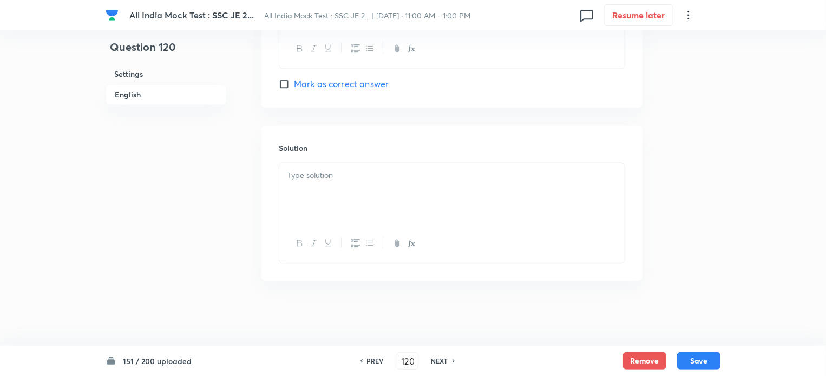
checkbox input "true"
click at [450, 359] on div "NEXT" at bounding box center [441, 361] width 29 height 10
type input "121"
checkbox input "false"
checkbox input "true"
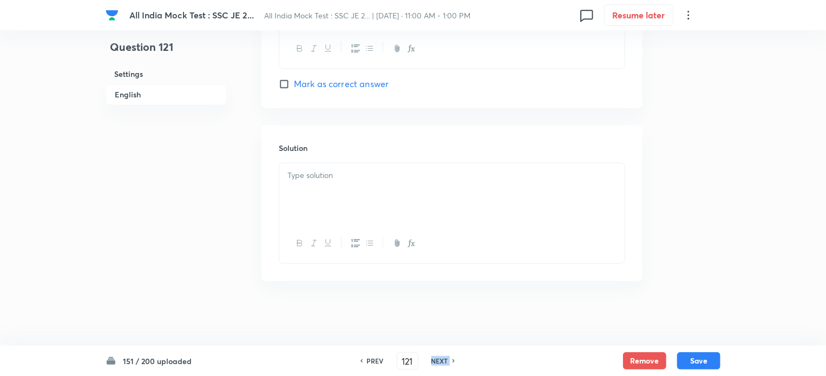
click at [450, 359] on div "NEXT" at bounding box center [441, 361] width 29 height 10
type input "122"
checkbox input "true"
click at [450, 359] on div "NEXT" at bounding box center [441, 361] width 29 height 10
type input "123"
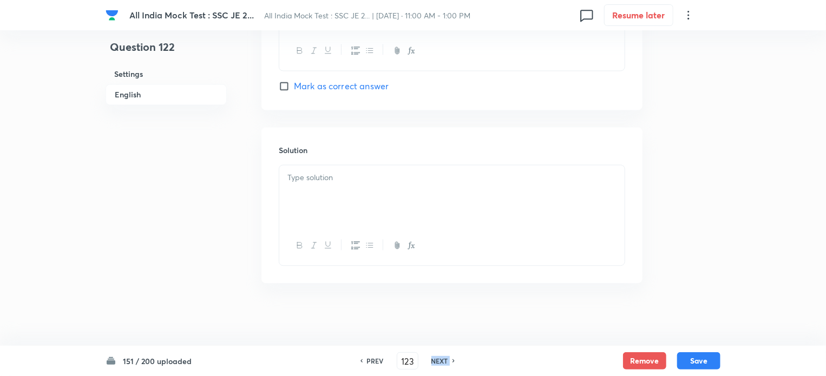
checkbox input "false"
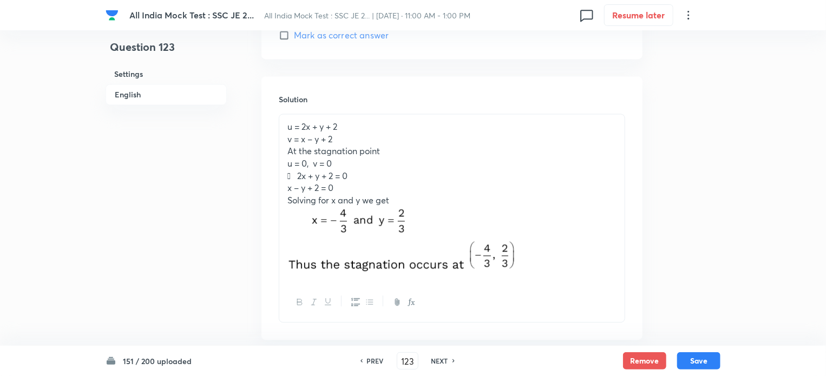
checkbox input "true"
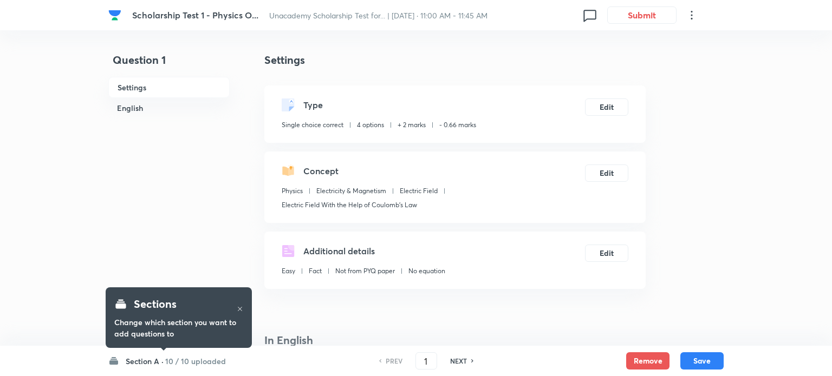
checkbox input "true"
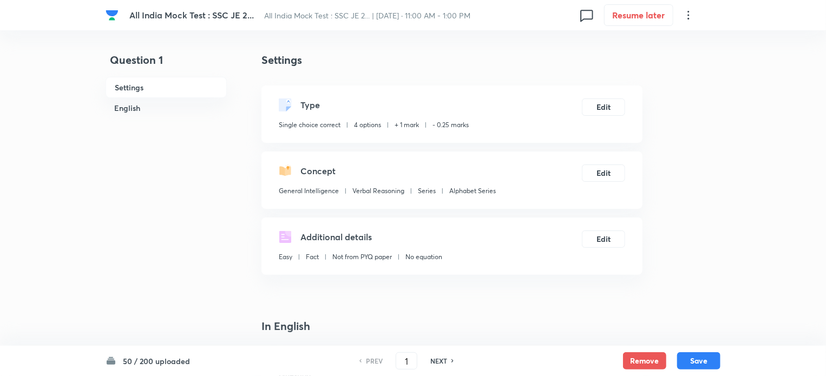
checkbox input "true"
